Goal: Task Accomplishment & Management: Use online tool/utility

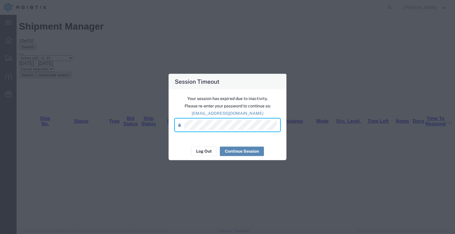
click at [252, 150] on button "Continue Session" at bounding box center [242, 151] width 44 height 9
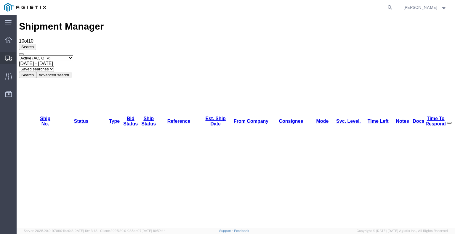
click at [20, 61] on span "Shipments" at bounding box center [18, 58] width 4 height 12
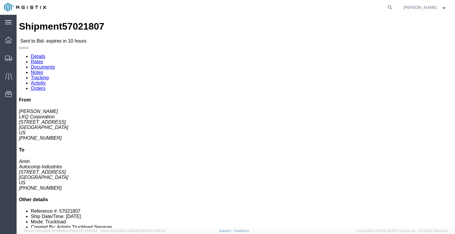
click button "button"
click link "Enter / Modify Bid"
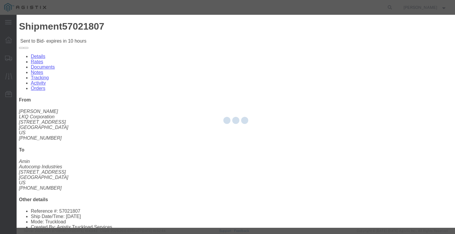
select select "22593"
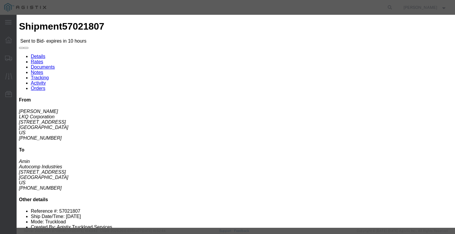
click select "Select Rail TL Standard 3 - 5 Day"
select select "41882"
click select "Select Rail TL Standard 3 - 5 Day"
click input "text"
type input "RLX"
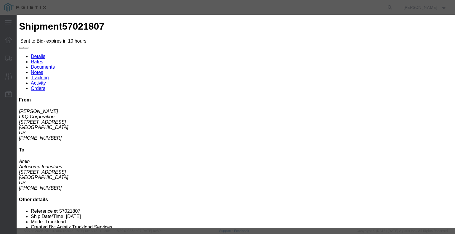
click select "Select Air Less than Truckload Multi-Leg Ocean Freight Rail Small Parcel Truckl…"
select select "TL"
click select "Select Air Less than Truckload Multi-Leg Ocean Freight Rail Small Parcel Truckl…"
click div "Mode Select Air Less than Truckload Multi-Leg Ocean Freight Rail Small Parcel T…"
click input "number"
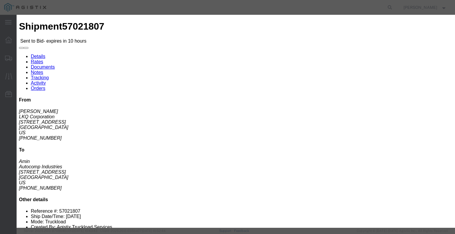
type input "2"
click input "number"
type input "1395"
click button "Submit"
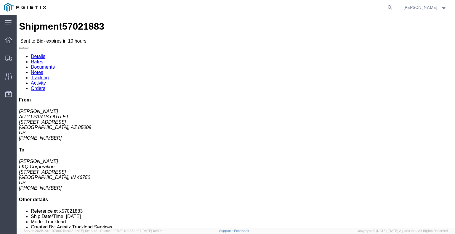
click button "button"
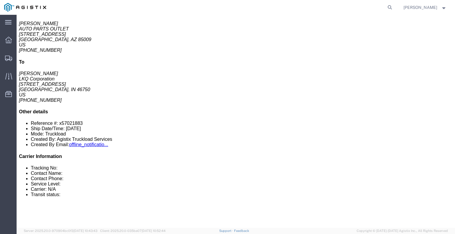
scroll to position [89, 0]
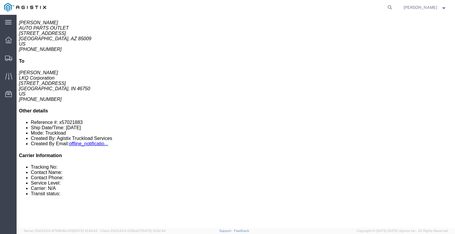
click link "Enter / Modify Bid"
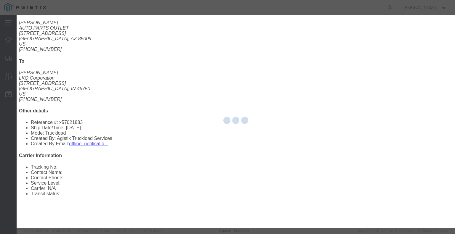
select select "22593"
